Goal: Complete application form: Complete application form

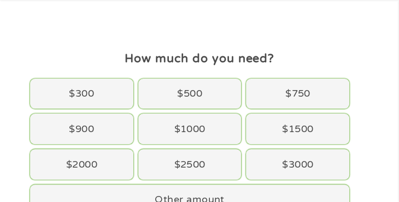
scroll to position [55, 0]
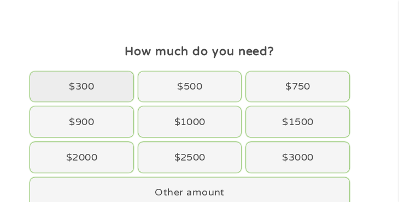
click at [105, 90] on div "$300" at bounding box center [81, 87] width 103 height 31
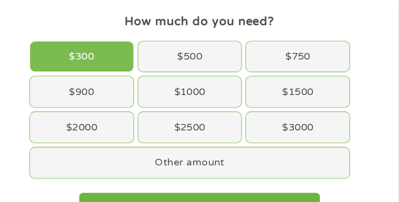
scroll to position [109, 0]
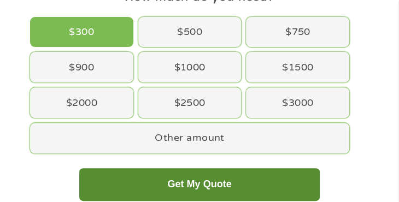
click at [235, 176] on button "Get My Quote" at bounding box center [199, 184] width 240 height 33
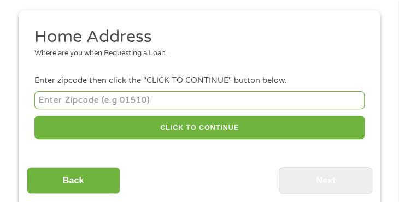
scroll to position [117, 0]
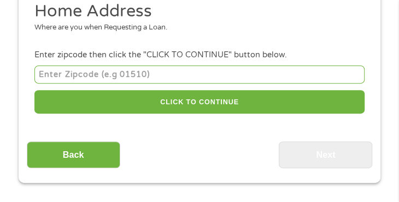
click at [164, 78] on input "number" at bounding box center [199, 75] width 330 height 18
type input "91344"
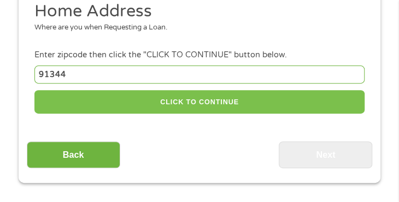
click at [149, 98] on button "CLICK TO CONTINUE" at bounding box center [199, 101] width 330 height 23
type input "91344"
type input "[GEOGRAPHIC_DATA]"
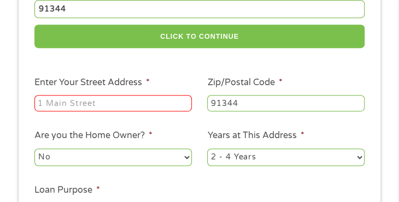
scroll to position [227, 0]
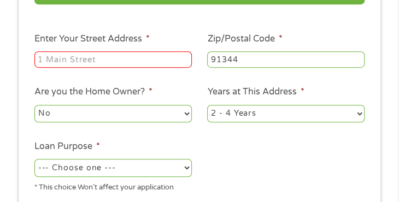
click at [132, 63] on input "Enter Your Street Address *" at bounding box center [112, 59] width 157 height 16
type input "[STREET_ADDRESS][PERSON_NAME]"
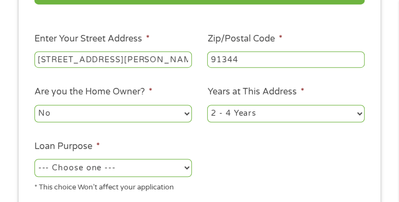
click at [164, 111] on select "No Yes" at bounding box center [112, 113] width 157 height 17
click at [237, 112] on select "1 Year or less 1 - 2 Years 2 - 4 Years Over 4 Years" at bounding box center [285, 113] width 157 height 17
select select "12months"
click at [207, 105] on select "1 Year or less 1 - 2 Years 2 - 4 Years Over 4 Years" at bounding box center [285, 113] width 157 height 17
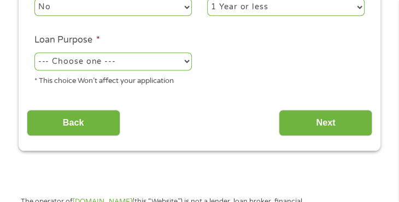
scroll to position [336, 0]
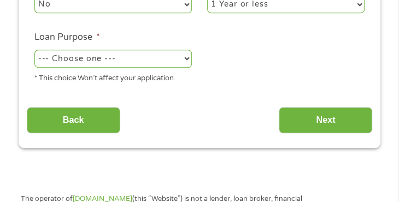
click at [120, 61] on select "--- Choose one --- Pay Bills Debt Consolidation Home Improvement Major Purchase…" at bounding box center [112, 58] width 157 height 17
select select "paybills"
click at [34, 51] on select "--- Choose one --- Pay Bills Debt Consolidation Home Improvement Major Purchase…" at bounding box center [112, 58] width 157 height 17
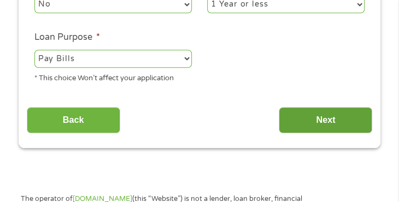
click at [306, 129] on input "Next" at bounding box center [325, 120] width 93 height 27
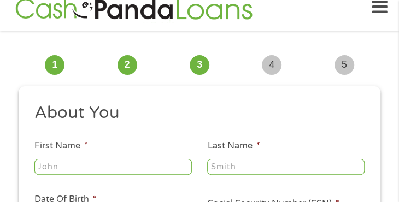
scroll to position [117, 0]
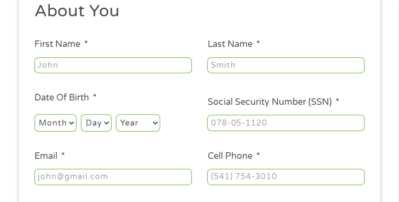
click at [125, 64] on input "First Name *" at bounding box center [112, 65] width 157 height 16
type input "[PERSON_NAME]"
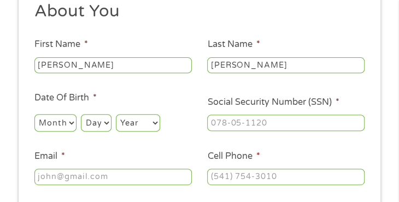
type input "[EMAIL_ADDRESS][DOMAIN_NAME]"
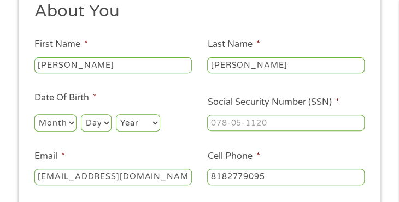
type input "[PHONE_NUMBER]"
click at [58, 128] on select "Month 1 2 3 4 5 6 7 8 9 10 11 12" at bounding box center [55, 122] width 42 height 17
select select "12"
click at [34, 114] on select "Month 1 2 3 4 5 6 7 8 9 10 11 12" at bounding box center [55, 122] width 42 height 17
click at [103, 128] on select "Day 1 2 3 4 5 6 7 8 9 10 11 12 13 14 15 16 17 18 19 20 21 22 23 24 25 26 27 28 …" at bounding box center [96, 122] width 30 height 17
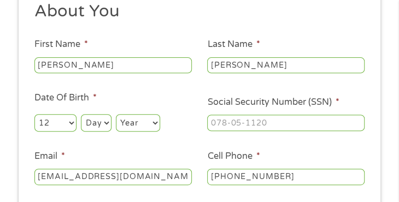
select select "15"
click at [81, 114] on select "Day 1 2 3 4 5 6 7 8 9 10 11 12 13 14 15 16 17 18 19 20 21 22 23 24 25 26 27 28 …" at bounding box center [96, 122] width 30 height 17
click at [135, 117] on select "Year [DATE] 2006 2005 2004 2003 2002 2001 2000 1999 1998 1997 1996 1995 1994 19…" at bounding box center [138, 122] width 44 height 17
select select "2001"
click at [116, 114] on select "Year [DATE] 2006 2005 2004 2003 2002 2001 2000 1999 1998 1997 1996 1995 1994 19…" at bounding box center [138, 122] width 44 height 17
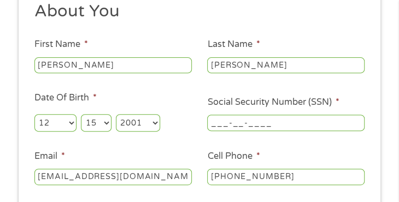
click at [258, 123] on input "___-__-____" at bounding box center [285, 123] width 157 height 16
type input "625-29-1604"
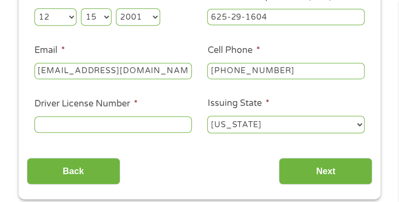
scroll to position [227, 0]
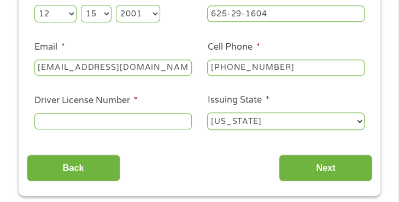
click at [147, 122] on input "Driver License Number *" at bounding box center [112, 121] width 157 height 16
type input "Y5332906"
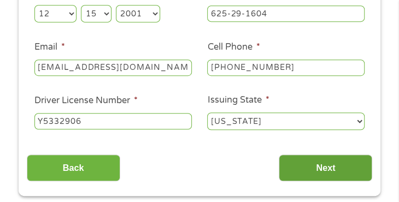
click at [312, 168] on input "Next" at bounding box center [325, 168] width 93 height 27
click at [321, 172] on input "Next" at bounding box center [325, 168] width 93 height 27
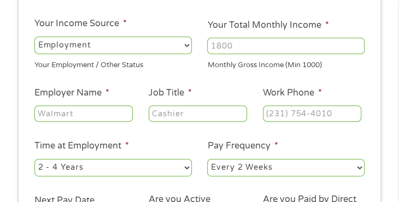
scroll to position [117, 0]
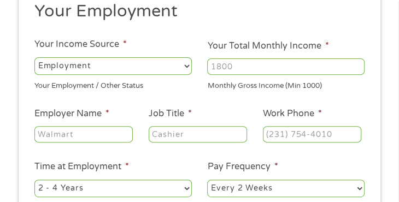
click at [269, 63] on input "Your Total Monthly Income *" at bounding box center [285, 66] width 157 height 16
type input "1566"
click at [311, 22] on h2 "Your Employment" at bounding box center [195, 12] width 322 height 22
drag, startPoint x: 156, startPoint y: 64, endPoint x: 129, endPoint y: 64, distance: 26.8
click at [129, 64] on ul "Your Employment Your Income Source * --- Choose one --- Employment [DEMOGRAPHIC…" at bounding box center [200, 136] width 346 height 271
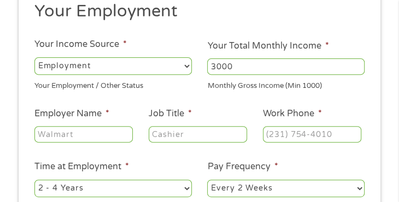
type input "3000"
click at [72, 135] on input "Employer Name *" at bounding box center [83, 134] width 98 height 16
type input "c"
type input "[PERSON_NAME] and [PERSON_NAME]"
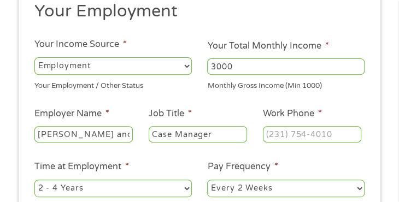
type input "Case Manager"
click at [308, 128] on input "(___) ___-____" at bounding box center [312, 134] width 98 height 16
type input "(818) 000-2233"
click at [326, 91] on ul "Your Employment Your Income Source * --- Choose one --- Employment [DEMOGRAPHIC…" at bounding box center [200, 136] width 346 height 271
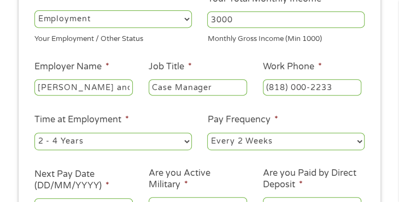
scroll to position [227, 0]
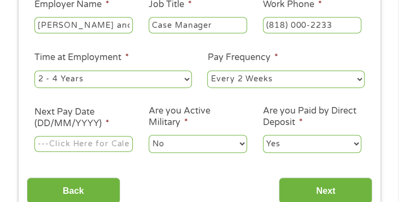
click at [138, 76] on select "--- Choose one --- 1 Year or less 1 - 2 Years 2 - 4 Years Over 4 Years" at bounding box center [112, 78] width 157 height 17
select select "12months"
click at [34, 70] on select "--- Choose one --- 1 Year or less 1 - 2 Years 2 - 4 Years Over 4 Years" at bounding box center [112, 78] width 157 height 17
click at [264, 78] on select "--- Choose one --- Every 2 Weeks Every Week Monthly Semi-Monthly" at bounding box center [285, 78] width 157 height 17
click at [207, 70] on select "--- Choose one --- Every 2 Weeks Every Week Monthly Semi-Monthly" at bounding box center [285, 78] width 157 height 17
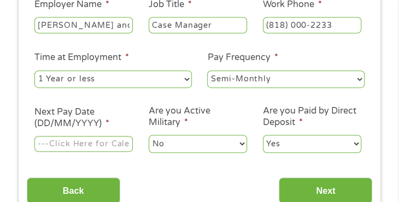
click at [272, 81] on select "--- Choose one --- Every 2 Weeks Every Week Monthly Semi-Monthly" at bounding box center [285, 78] width 157 height 17
select select "biweekly"
click at [207, 70] on select "--- Choose one --- Every 2 Weeks Every Week Monthly Semi-Monthly" at bounding box center [285, 78] width 157 height 17
click at [62, 144] on input "Next Pay Date (DD/MM/YYYY) *" at bounding box center [83, 144] width 98 height 16
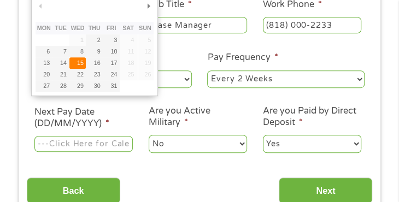
type input "[DATE]"
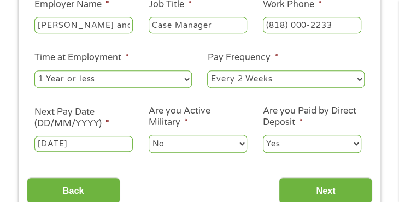
click at [175, 146] on select "No Yes" at bounding box center [198, 143] width 98 height 17
click at [174, 147] on select "No Yes" at bounding box center [198, 143] width 98 height 17
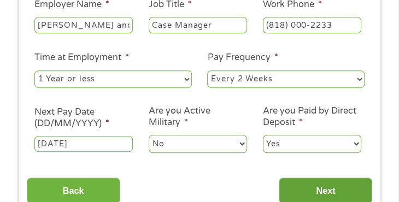
click at [310, 186] on input "Next" at bounding box center [325, 191] width 93 height 27
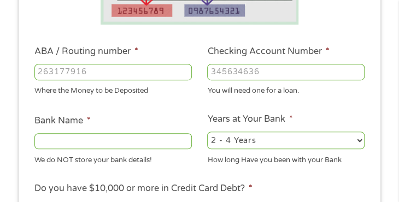
click at [122, 74] on input "ABA / Routing number *" at bounding box center [112, 72] width 157 height 16
type input "322271627"
type input "[PERSON_NAME] [PERSON_NAME] BANK NA"
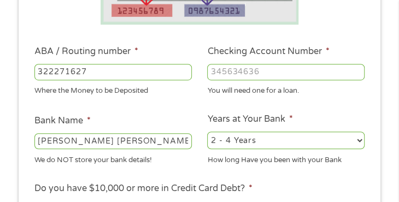
type input "322271627"
click at [237, 71] on input "Checking Account Number *" at bounding box center [285, 72] width 157 height 16
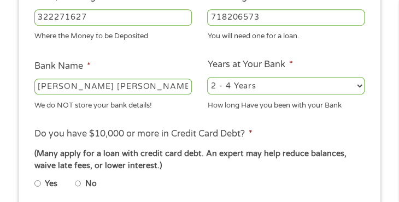
type input "718206573"
click at [239, 90] on select "2 - 4 Years 6 - 12 Months 1 - 2 Years Over 4 Years" at bounding box center [285, 85] width 157 height 17
click at [188, 56] on ul "Bank Information Where do you want the funds deposited? ABA / Routing number * …" at bounding box center [200, 104] width 346 height 535
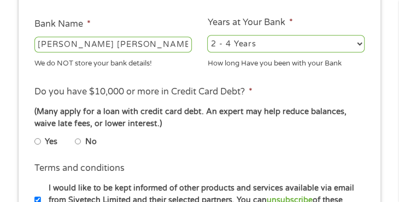
scroll to position [336, 0]
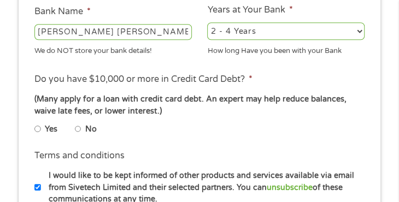
click at [43, 123] on li "Yes" at bounding box center [54, 128] width 40 height 17
click at [41, 131] on li "Yes" at bounding box center [54, 128] width 40 height 17
click at [38, 131] on input "Yes" at bounding box center [37, 128] width 7 height 13
radio input "true"
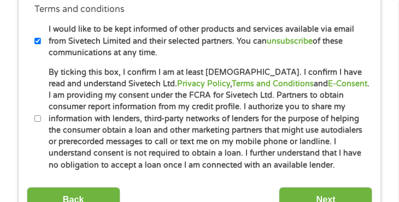
scroll to position [554, 0]
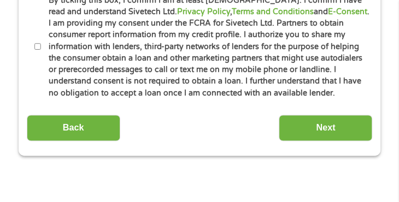
click at [34, 48] on input "By ticking this box, I confirm I am at least [DEMOGRAPHIC_DATA]. I confirm I ha…" at bounding box center [37, 46] width 7 height 13
checkbox input "true"
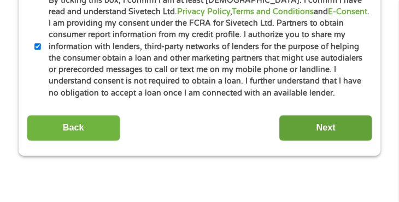
click at [330, 129] on input "Next" at bounding box center [325, 128] width 93 height 27
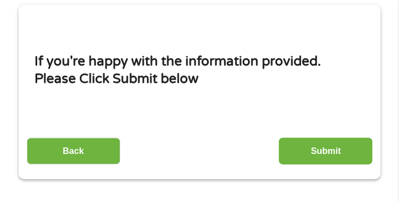
scroll to position [117, 0]
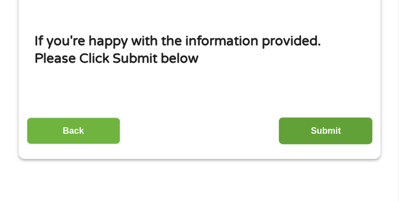
click at [318, 133] on input "Submit" at bounding box center [325, 130] width 93 height 27
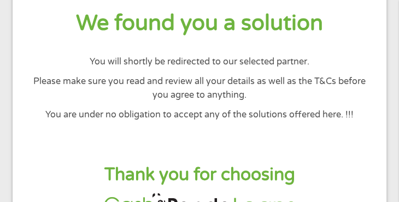
scroll to position [0, 0]
